Goal: Task Accomplishment & Management: Use online tool/utility

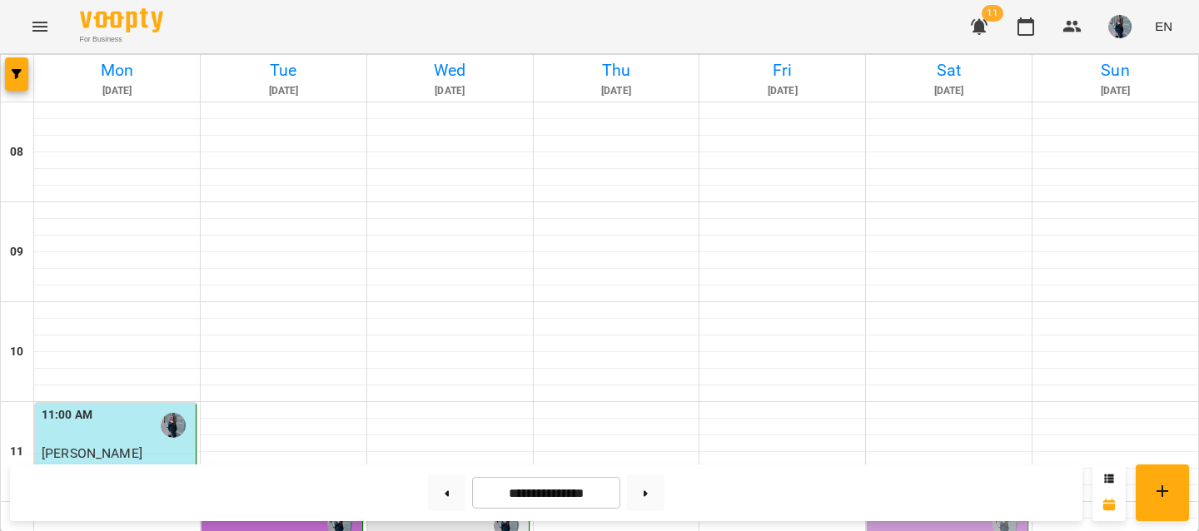
scroll to position [328, 0]
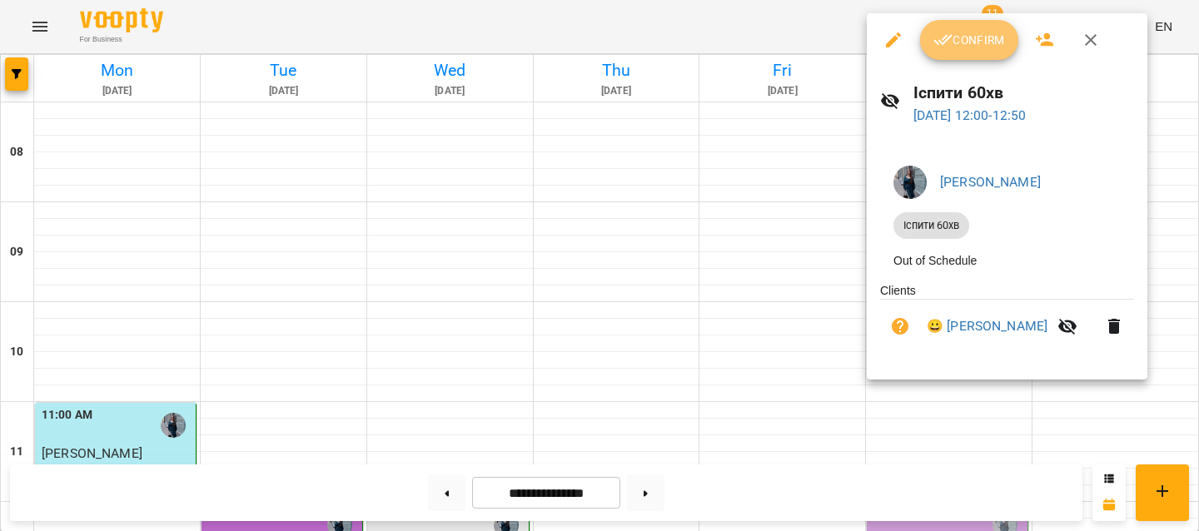
click at [948, 59] on button "Confirm" at bounding box center [969, 40] width 98 height 40
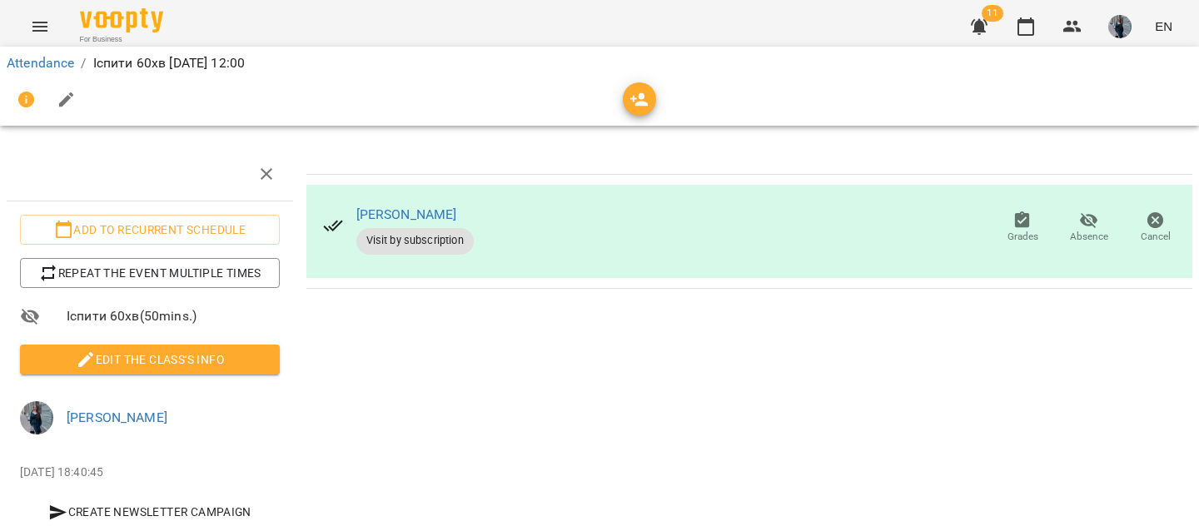
click at [252, 347] on button "Edit the class's Info" at bounding box center [150, 360] width 260 height 30
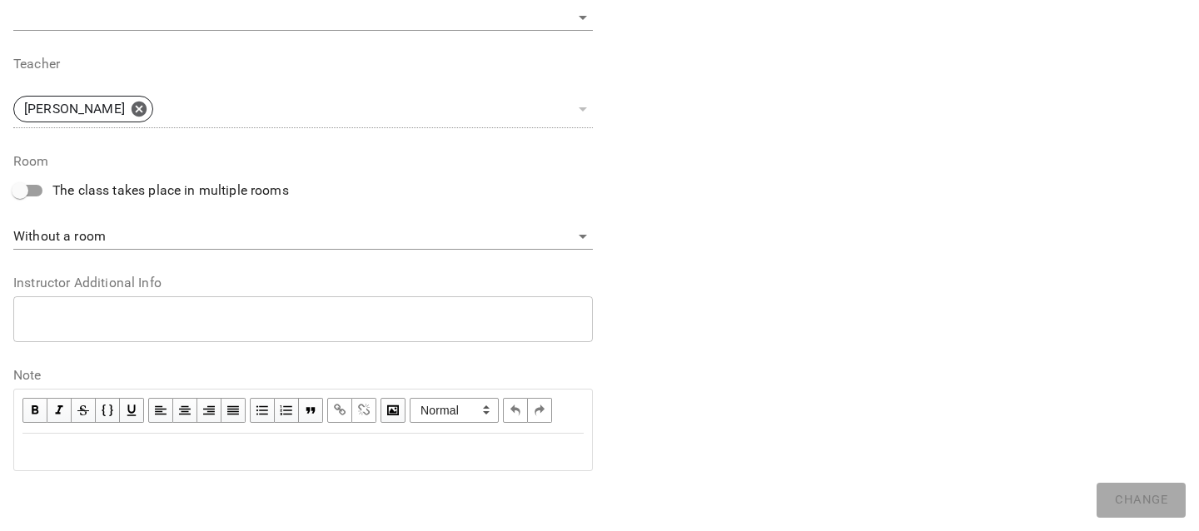
click at [173, 454] on div "Edit text" at bounding box center [302, 452] width 561 height 20
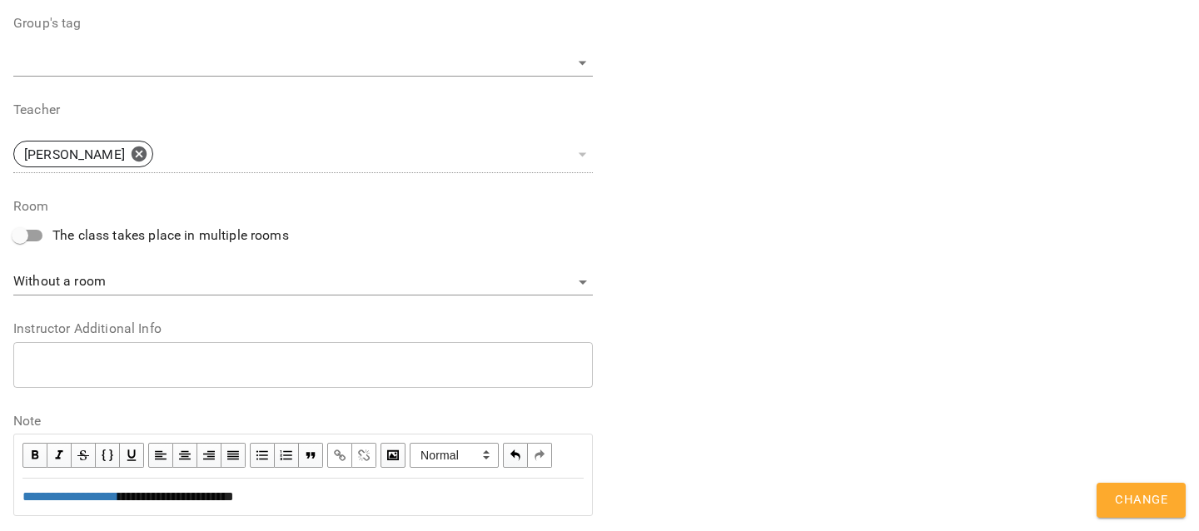
click at [1083, 490] on div "**********" at bounding box center [896, 34] width 593 height 1008
click at [1108, 496] on button "Change" at bounding box center [1141, 500] width 89 height 35
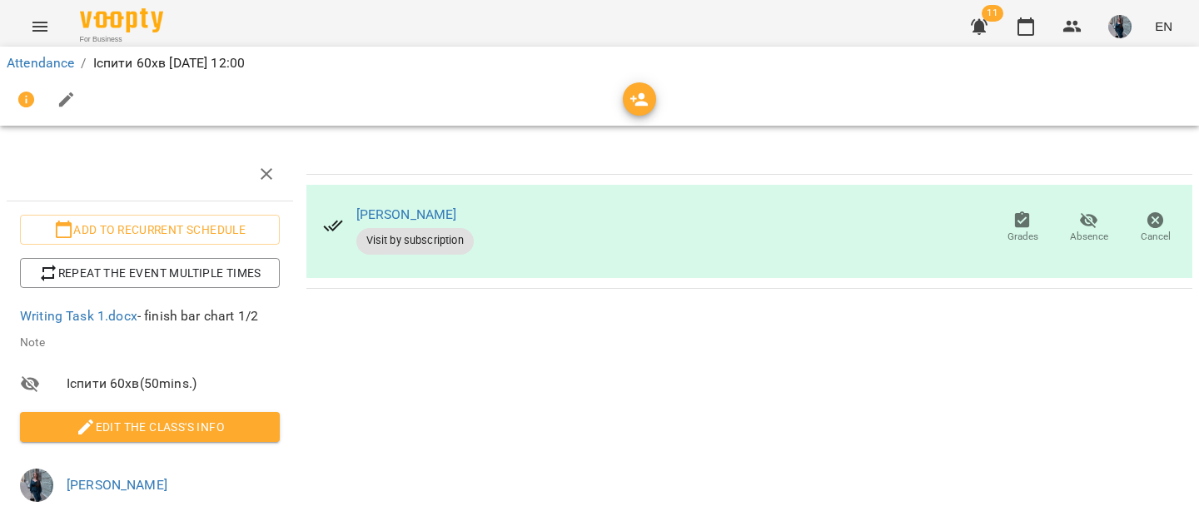
click at [41, 53] on li "Attendance" at bounding box center [40, 63] width 67 height 20
click at [41, 65] on link "Attendance" at bounding box center [40, 63] width 67 height 16
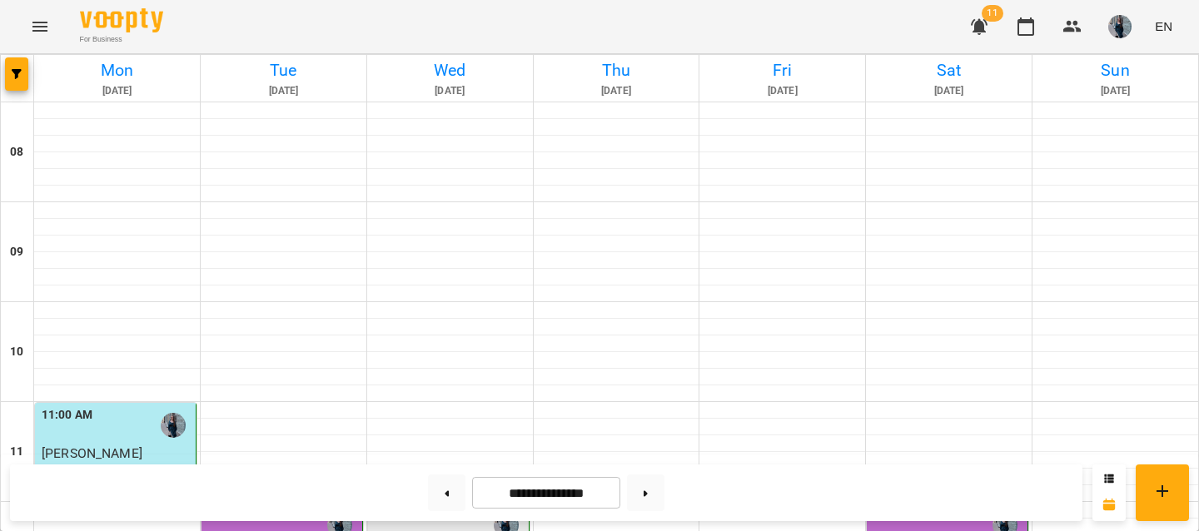
scroll to position [360, 0]
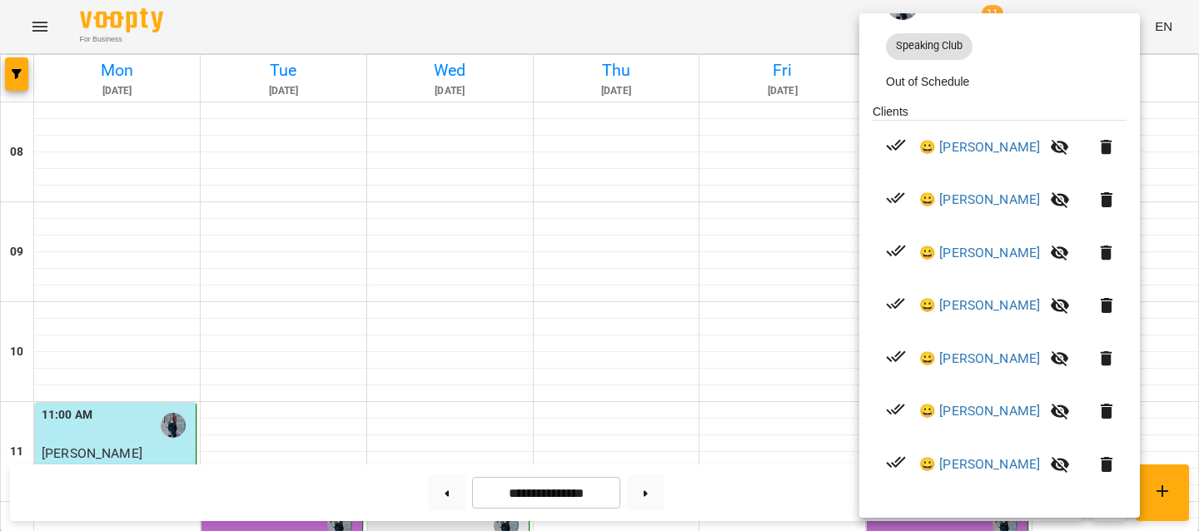
scroll to position [182, 0]
click at [709, 301] on div at bounding box center [599, 265] width 1199 height 531
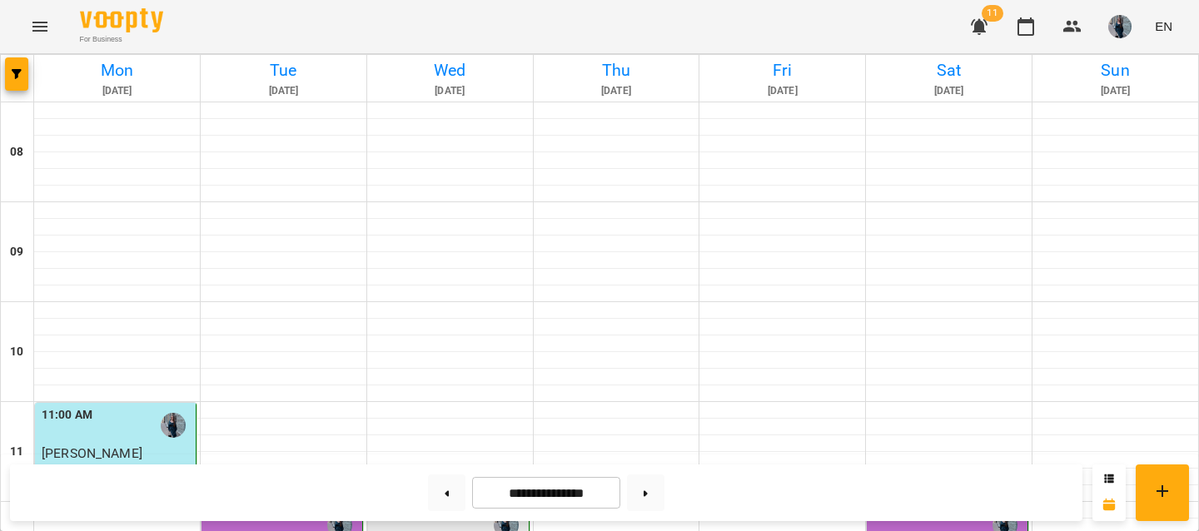
scroll to position [526, 0]
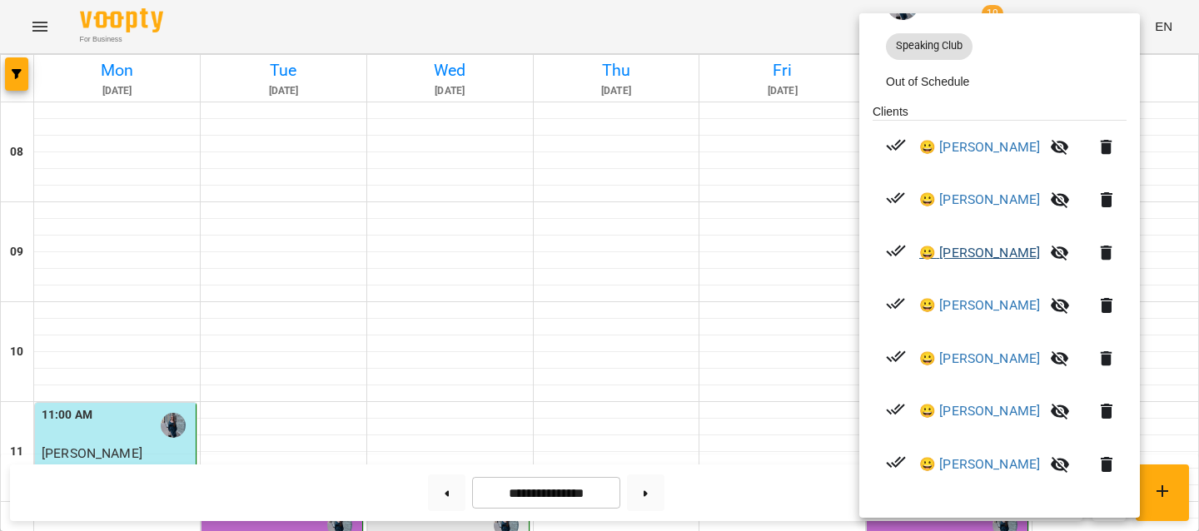
scroll to position [182, 0]
click at [36, 31] on div at bounding box center [599, 265] width 1199 height 531
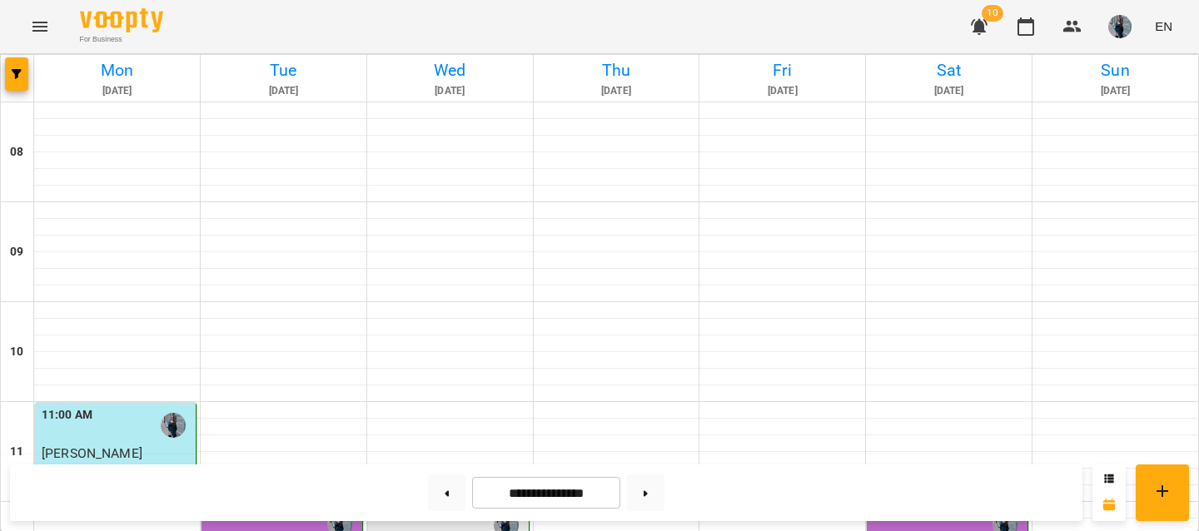
click at [36, 31] on icon "Menu" at bounding box center [39, 27] width 15 height 10
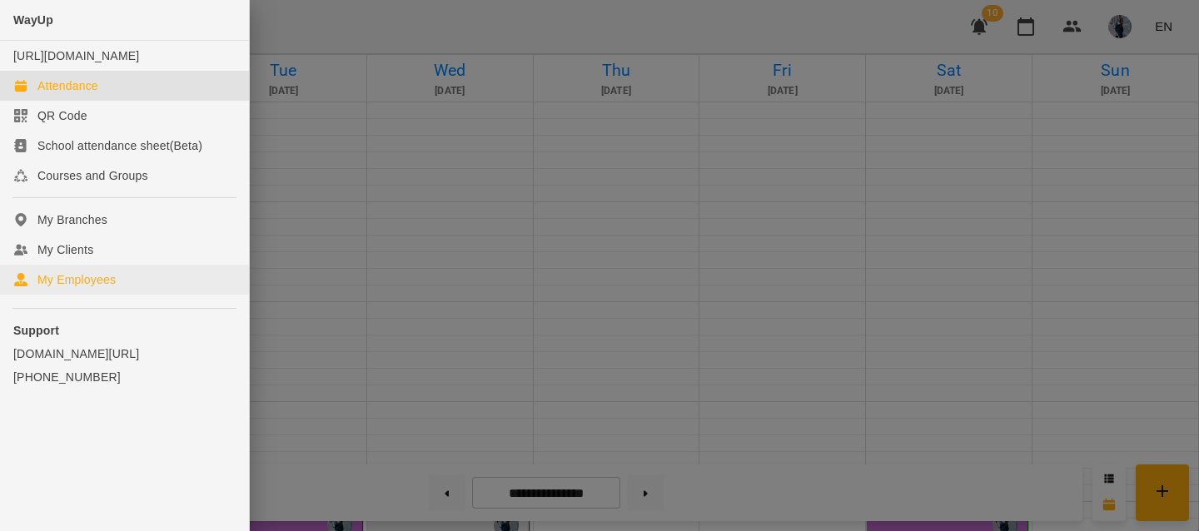
click at [76, 288] on div "My Employees" at bounding box center [76, 279] width 78 height 17
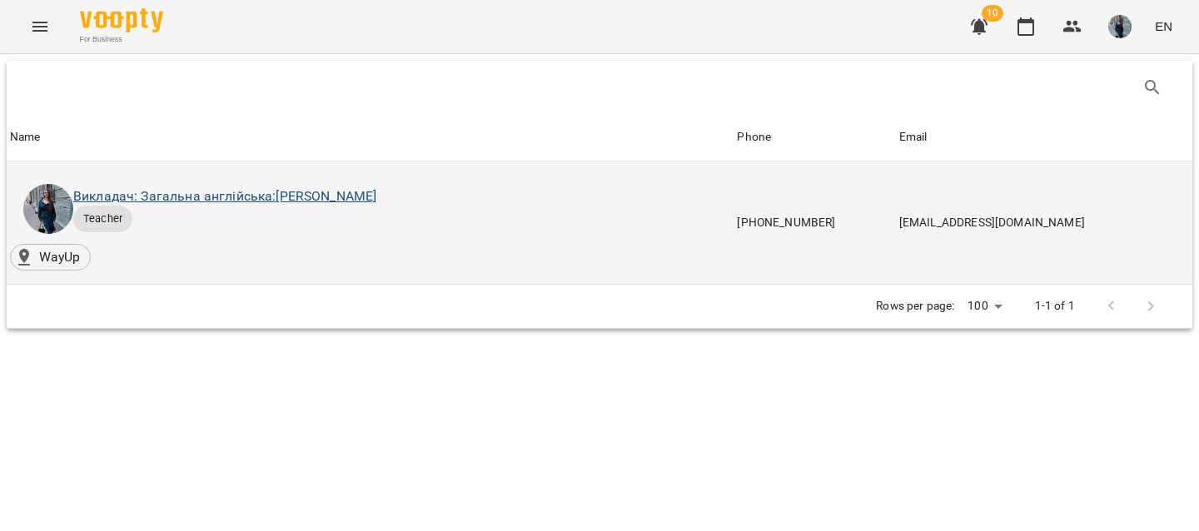
click at [376, 199] on link "Викладач: Загальна англійська: [PERSON_NAME]" at bounding box center [224, 196] width 303 height 16
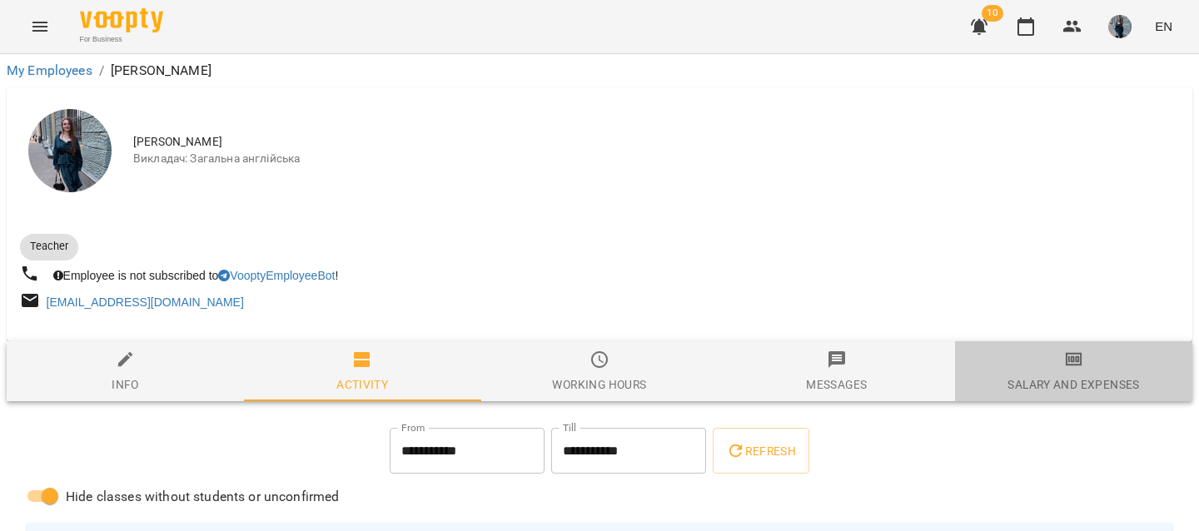
click at [1050, 392] on div "Salary and Expenses" at bounding box center [1074, 385] width 132 height 20
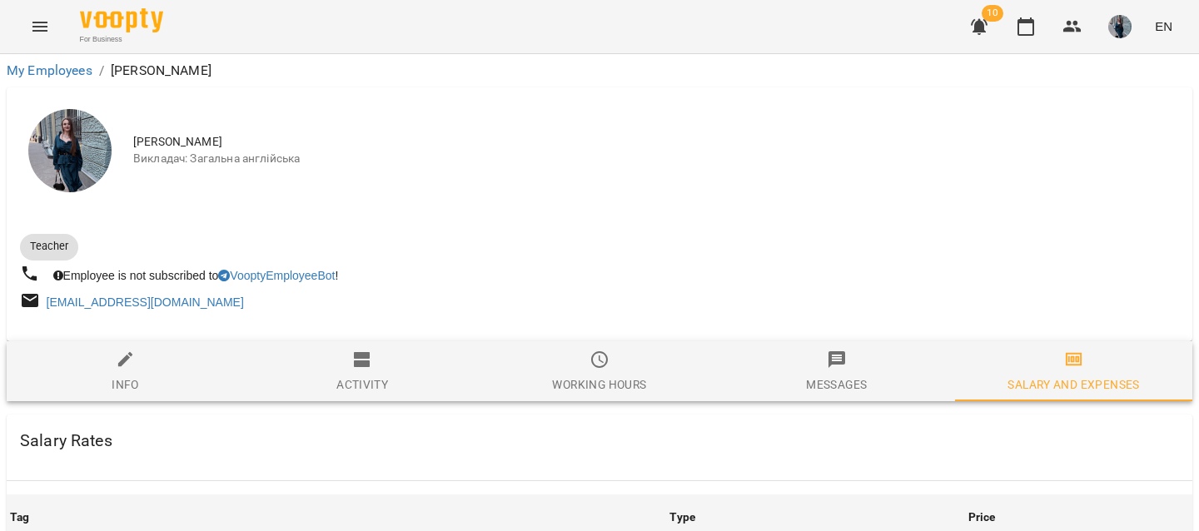
click at [1050, 392] on div "Salary and Expenses" at bounding box center [1074, 385] width 132 height 20
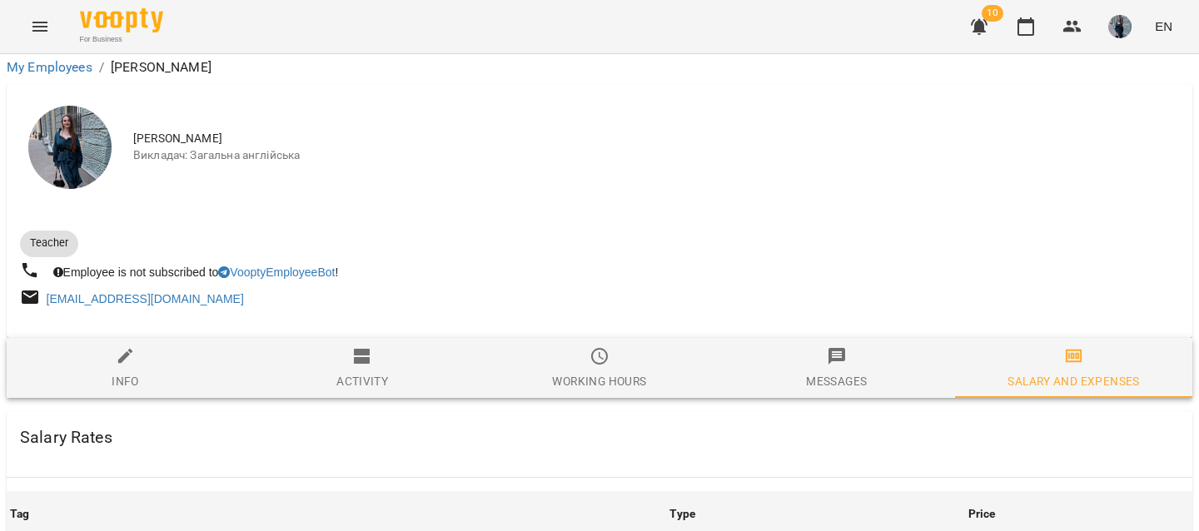
scroll to position [1624, 0]
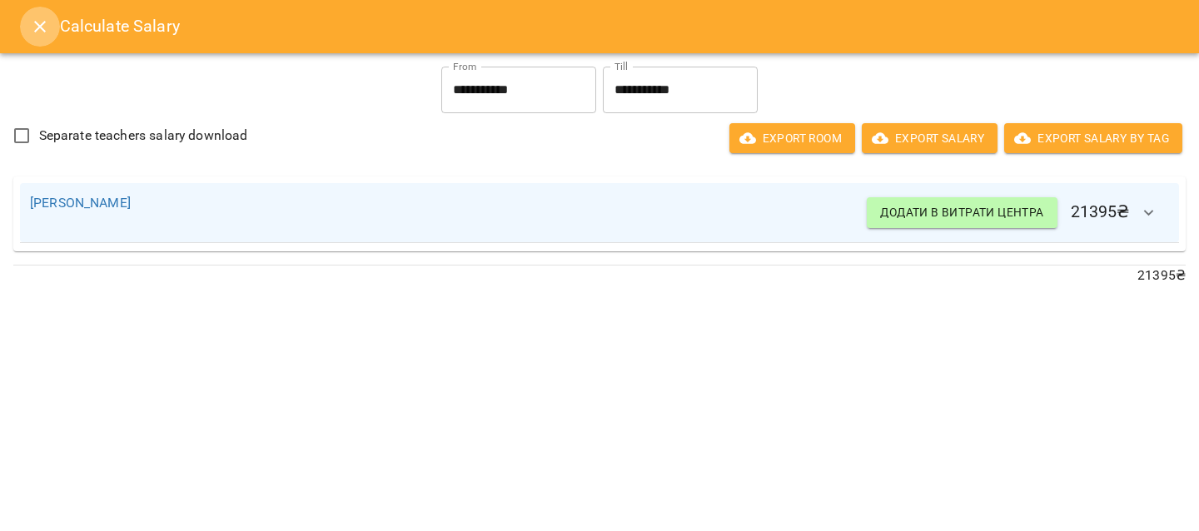
click at [32, 32] on icon "Close" at bounding box center [40, 27] width 20 height 20
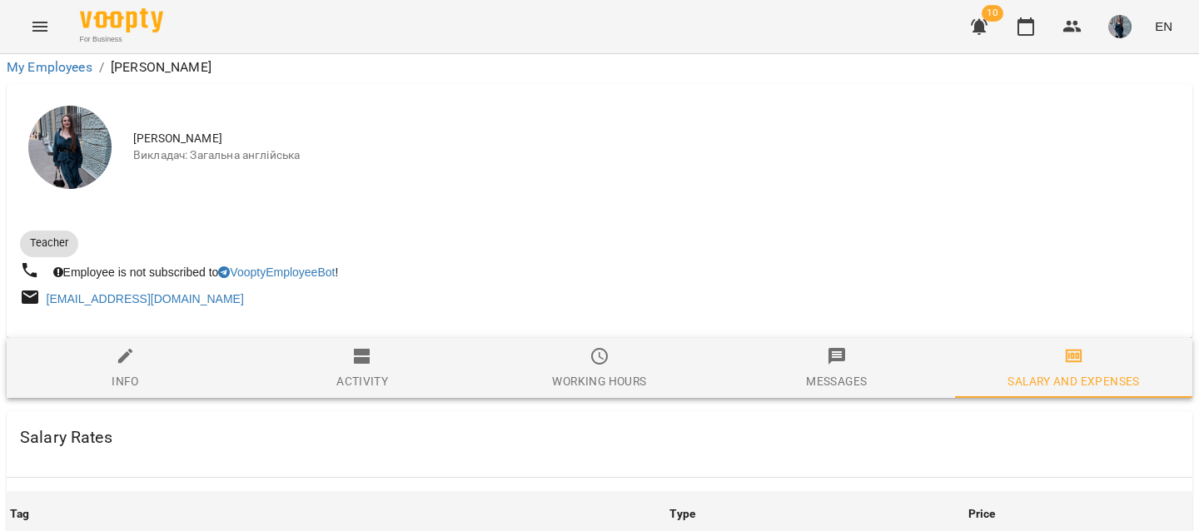
click at [973, 26] on icon "button" at bounding box center [979, 27] width 20 height 20
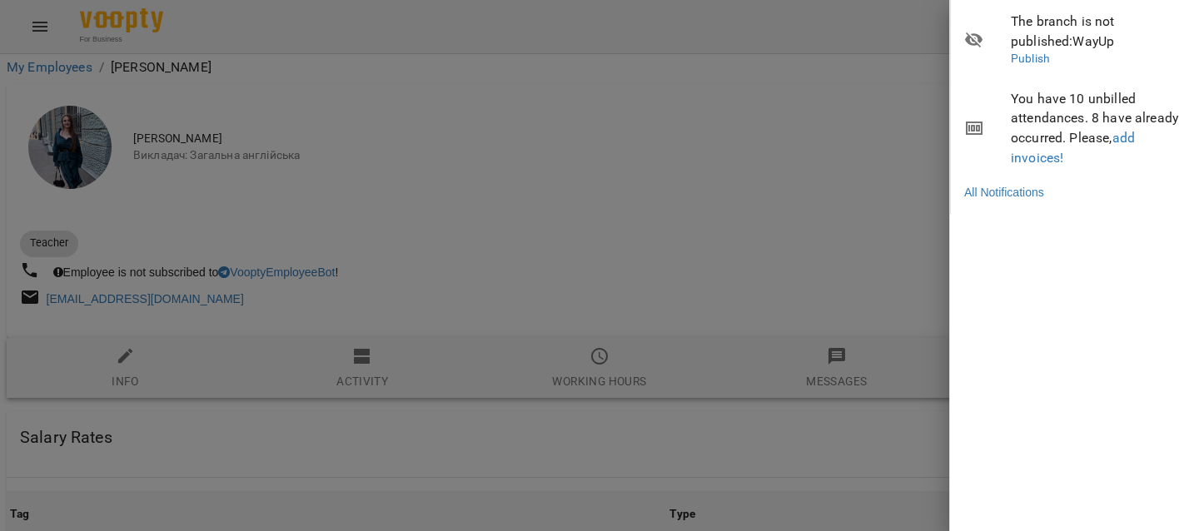
click at [889, 26] on div at bounding box center [599, 265] width 1199 height 531
